Goal: Task Accomplishment & Management: Use online tool/utility

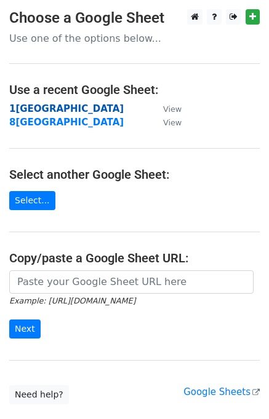
click at [36, 109] on strong "1[GEOGRAPHIC_DATA]" at bounding box center [66, 108] width 114 height 11
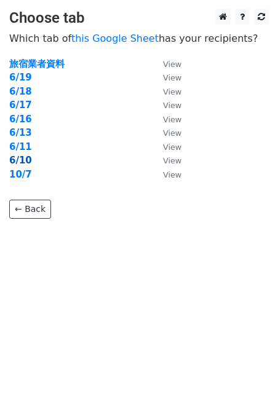
click at [26, 160] on strong "6/10" at bounding box center [20, 160] width 23 height 11
